Goal: Task Accomplishment & Management: Manage account settings

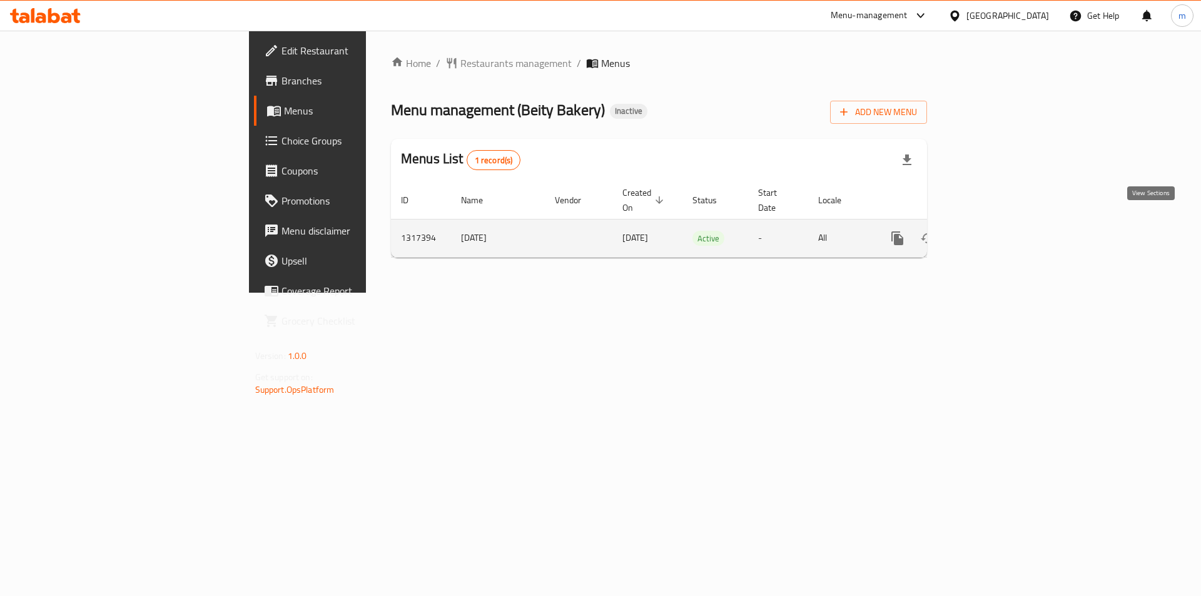
click at [994, 233] on icon "enhanced table" at bounding box center [987, 238] width 11 height 11
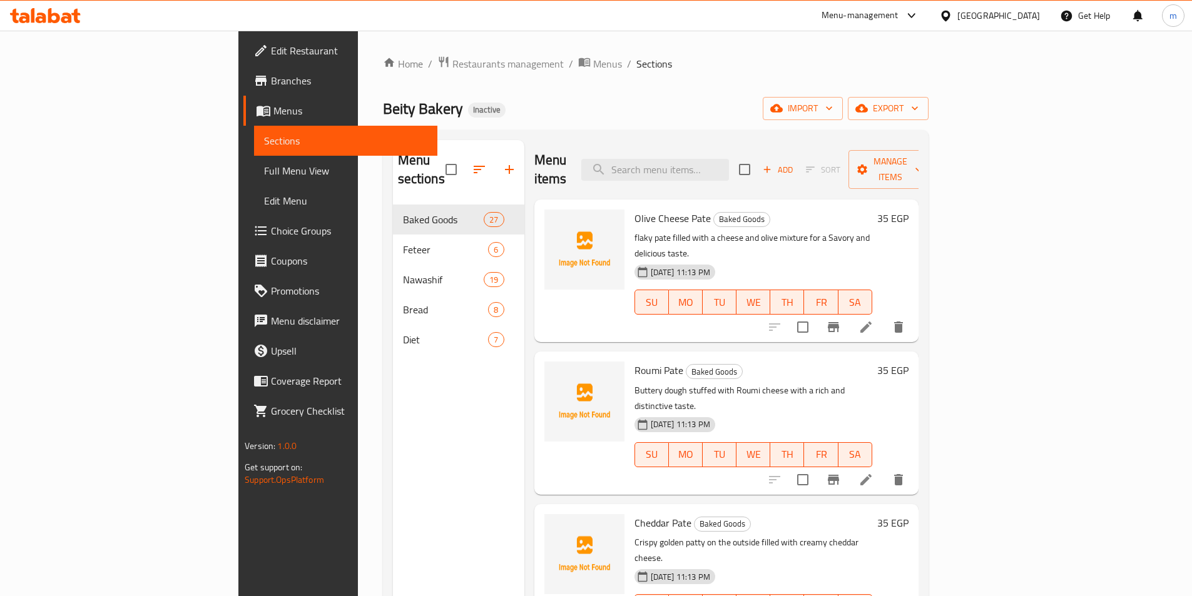
click at [271, 53] on span "Edit Restaurant" at bounding box center [349, 50] width 156 height 15
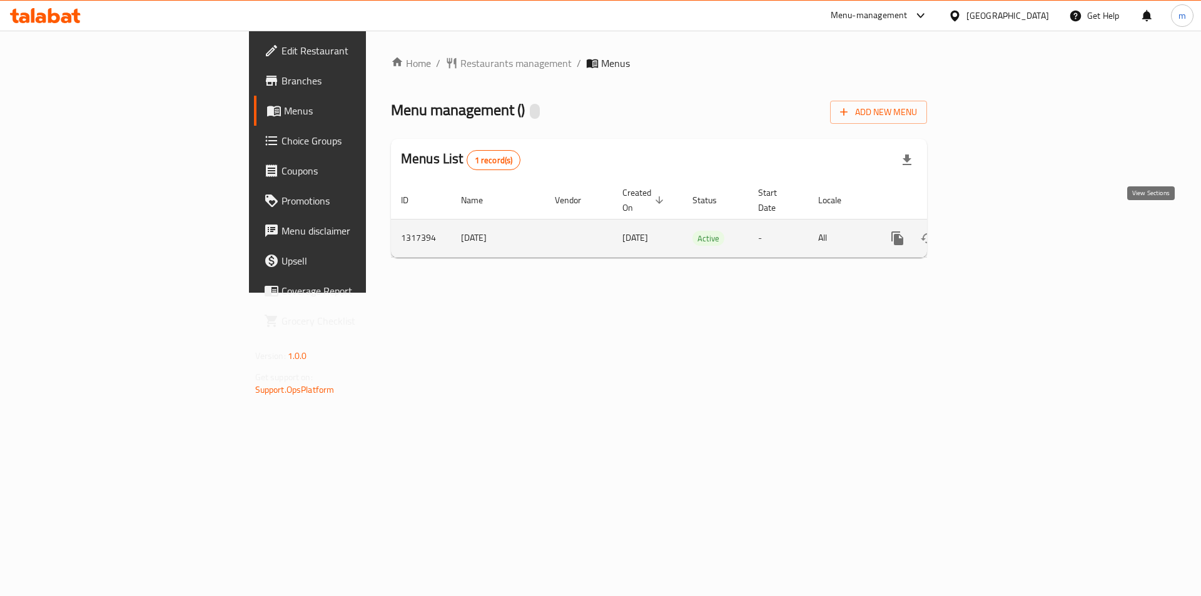
click at [995, 231] on icon "enhanced table" at bounding box center [987, 238] width 15 height 15
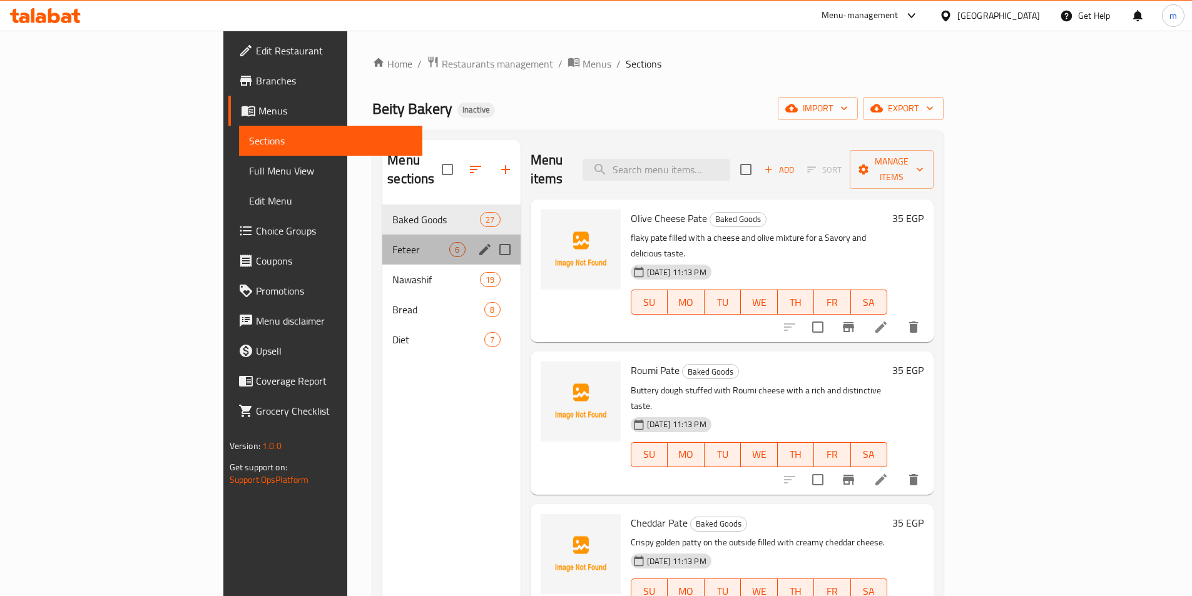
click at [382, 243] on div "Feteer 6" at bounding box center [451, 250] width 138 height 30
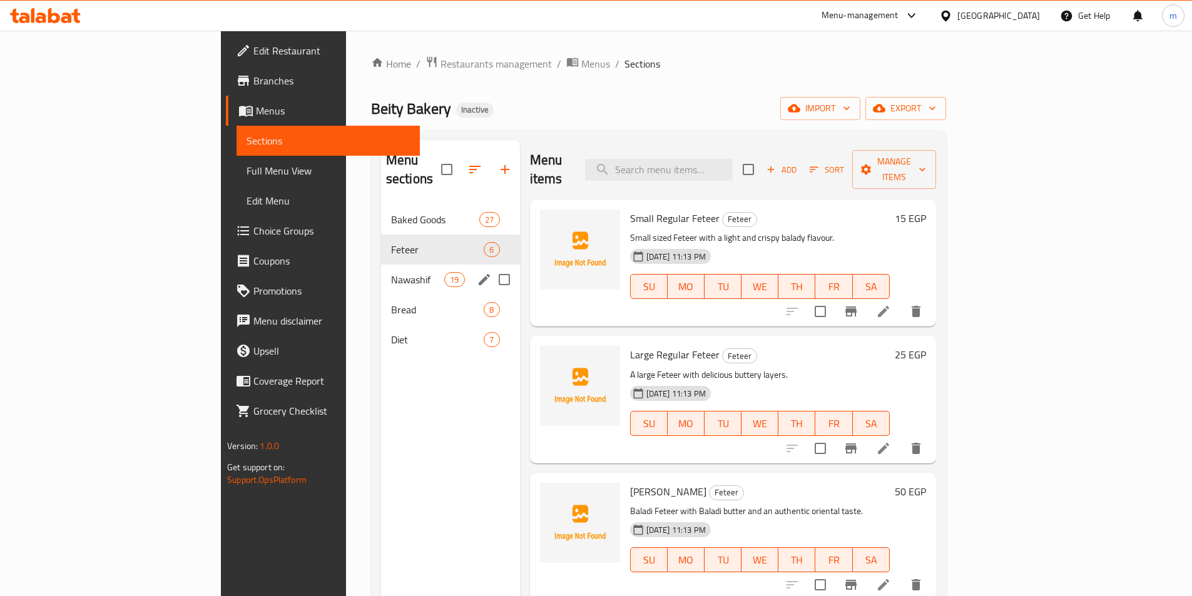
click at [391, 272] on span "Nawashif" at bounding box center [417, 279] width 53 height 15
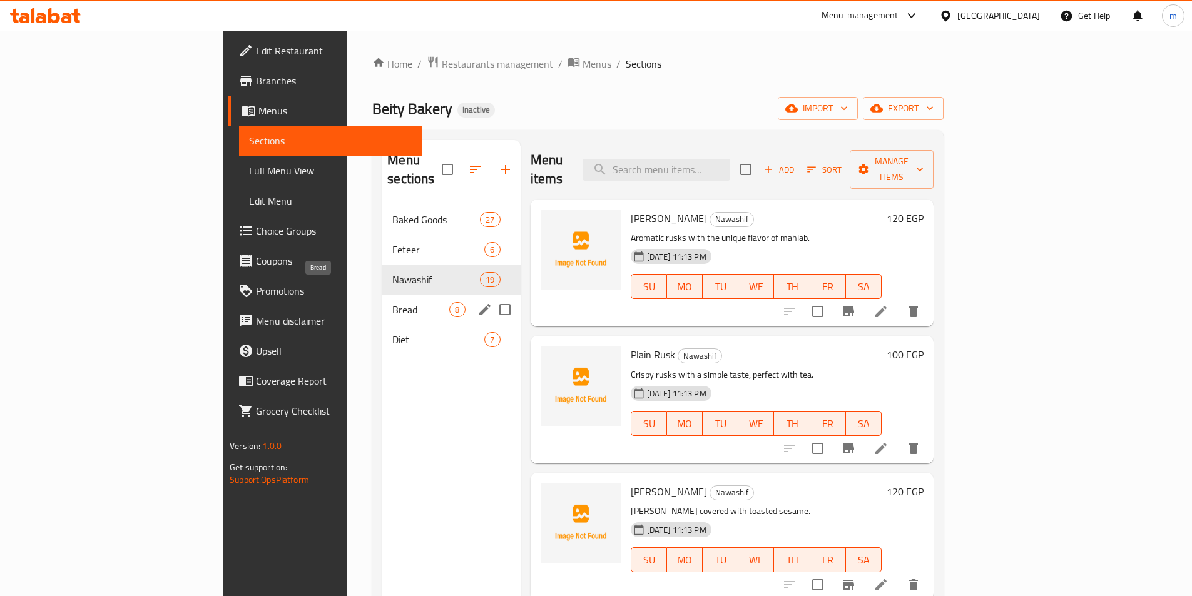
click at [392, 302] on span "Bread" at bounding box center [420, 309] width 57 height 15
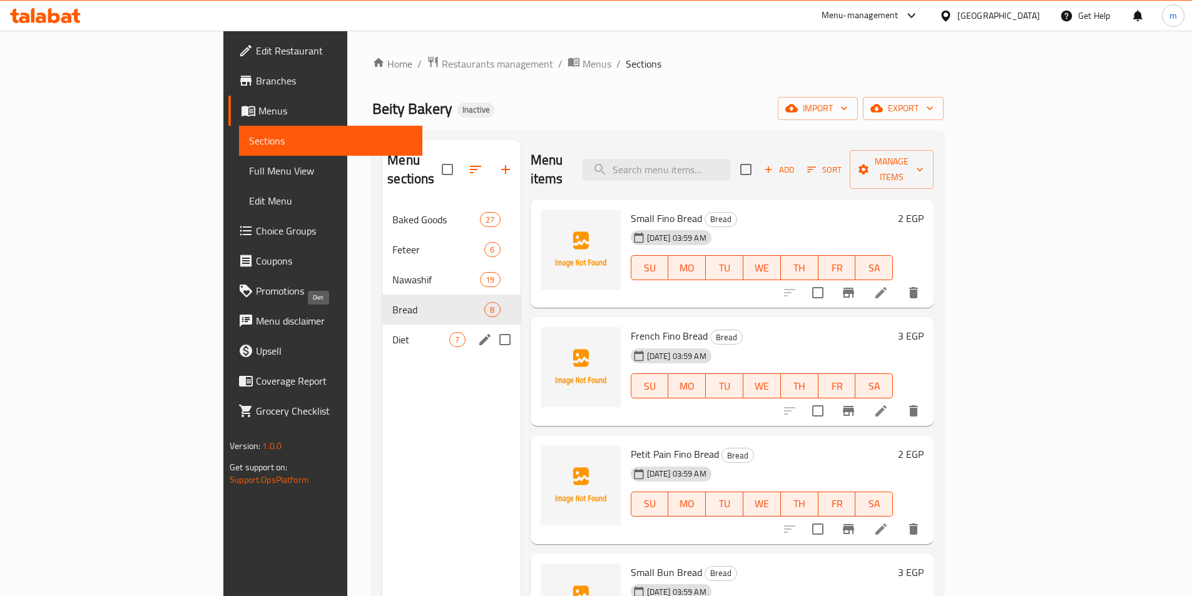
click at [392, 332] on span "Diet" at bounding box center [420, 339] width 57 height 15
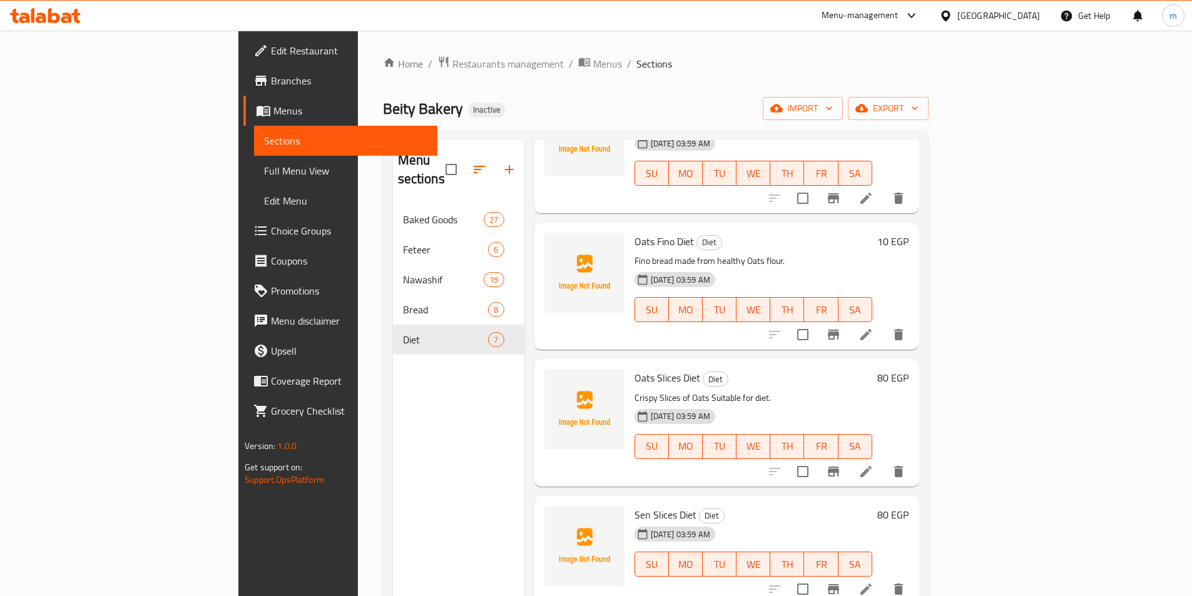
scroll to position [373, 0]
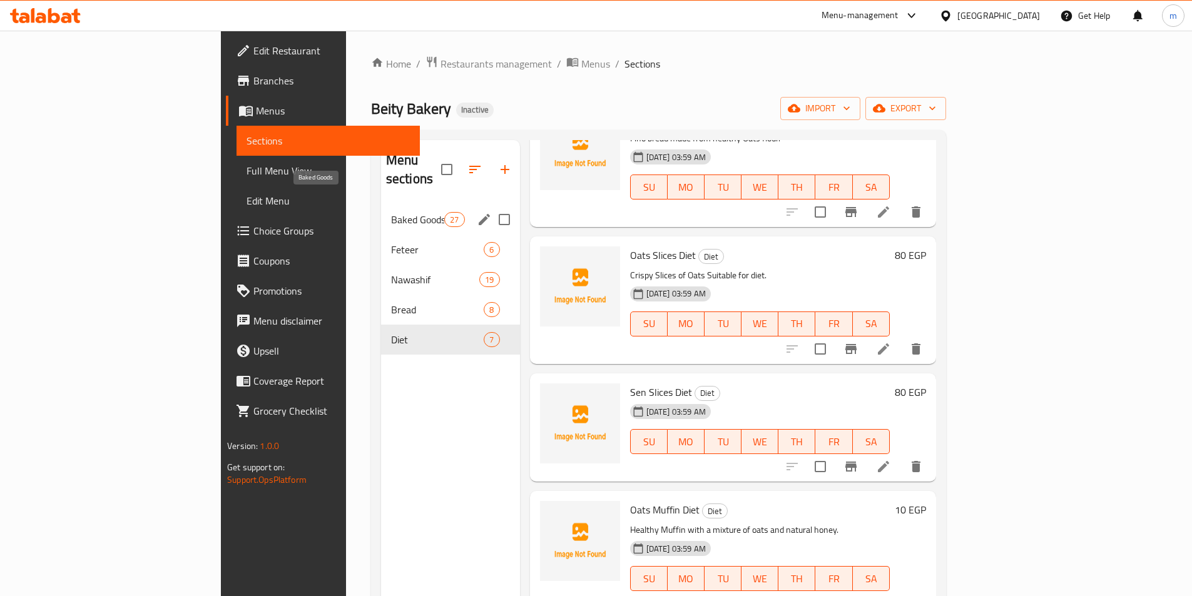
click at [391, 212] on span "Baked Goods" at bounding box center [417, 219] width 53 height 15
